Goal: Transaction & Acquisition: Purchase product/service

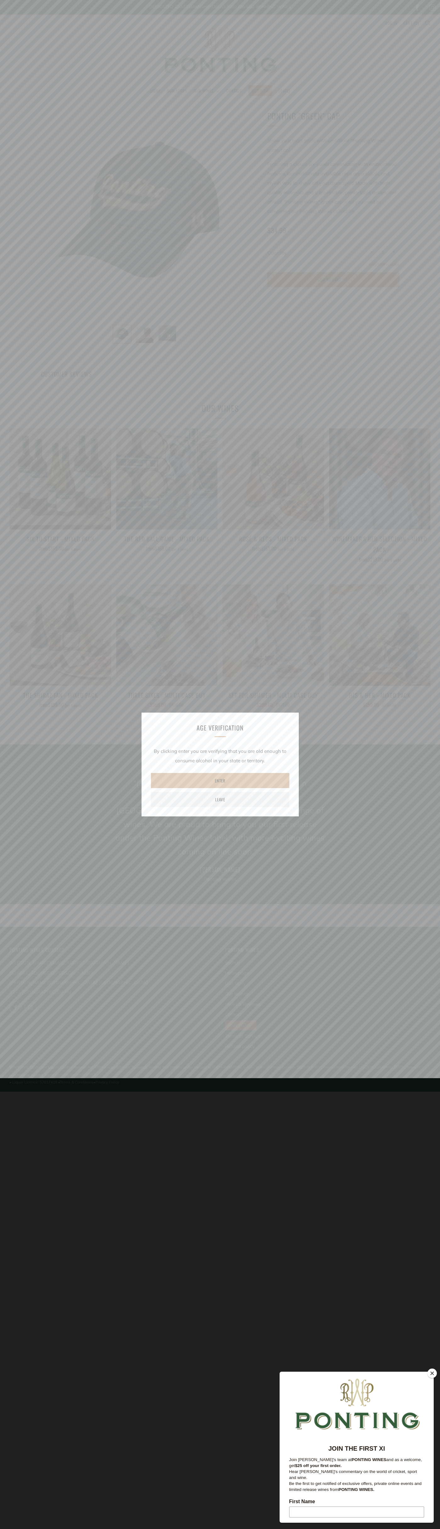
click at [432, 1374] on button "Close" at bounding box center [432, 1373] width 9 height 9
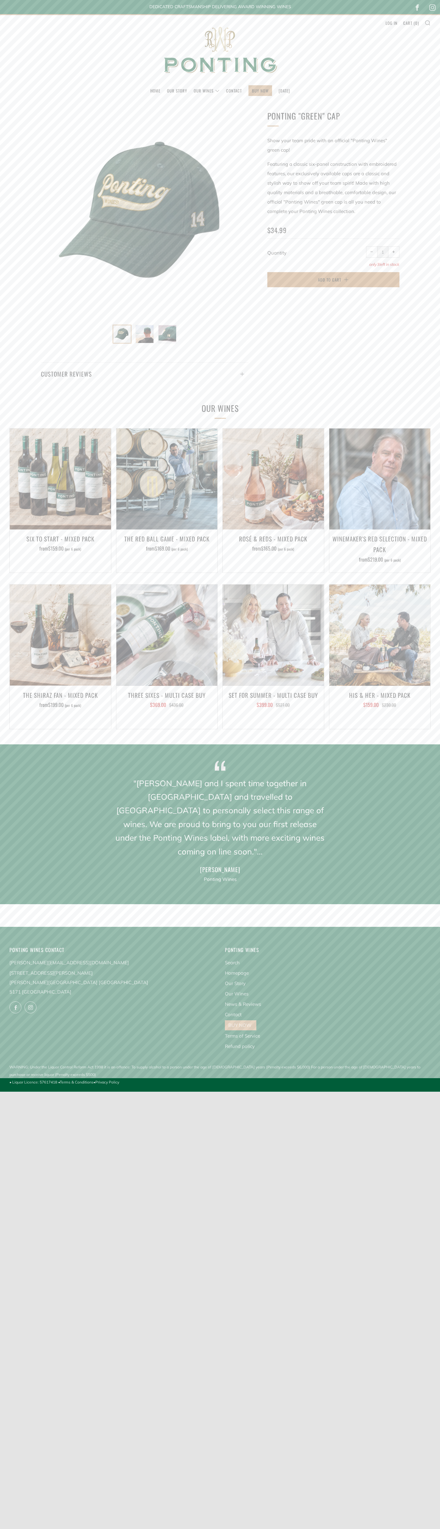
click at [334, 280] on span "Add to Cart" at bounding box center [329, 280] width 23 height 6
click at [411, 23] on link "Cart ( 0 )" at bounding box center [411, 23] width 16 height 10
click at [220, 57] on img at bounding box center [220, 50] width 126 height 70
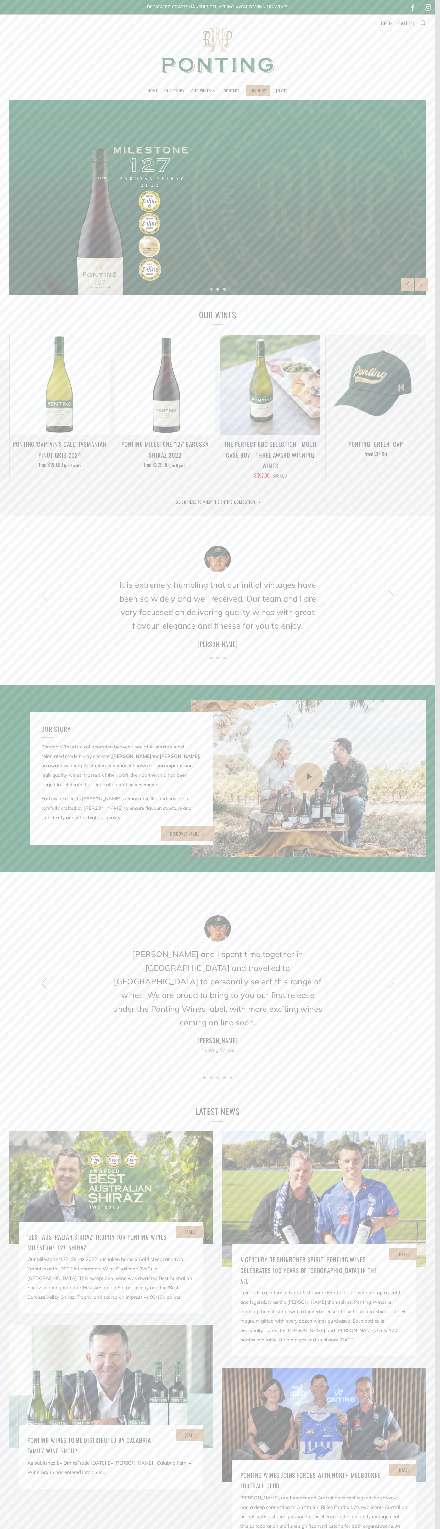
click at [408, 17] on header "Menu Search Cart Home Our Story Our Wines 0 )" at bounding box center [217, 57] width 435 height 86
click at [424, 1505] on div "07 Sep Ponting Wines Joins Forces with North Melbourne Football Club Ricky Pont…" at bounding box center [324, 1465] width 204 height 194
click at [168, 1529] on html "Home Our Story Our Wines The Collection News & Reviews Contact BUY NOW" at bounding box center [217, 961] width 435 height 1922
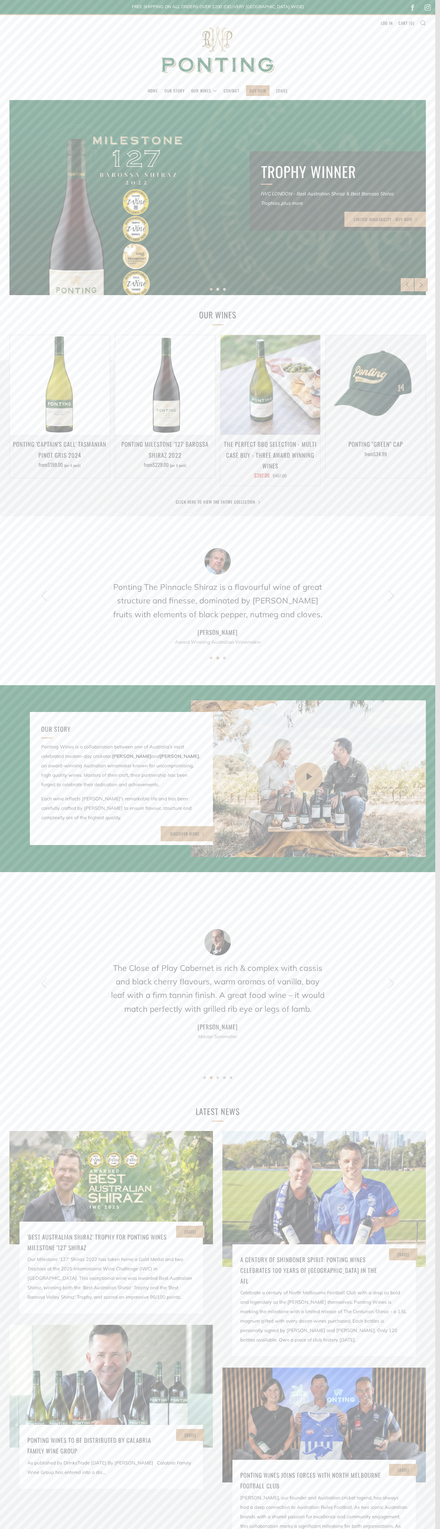
click at [14, 1526] on div "01 Aug 'Best Australian Shiraz' Trophy for Ponting Wines Milestone '127' Shiraz…" at bounding box center [213, 1351] width 426 height 441
